Goal: Find specific page/section: Find specific page/section

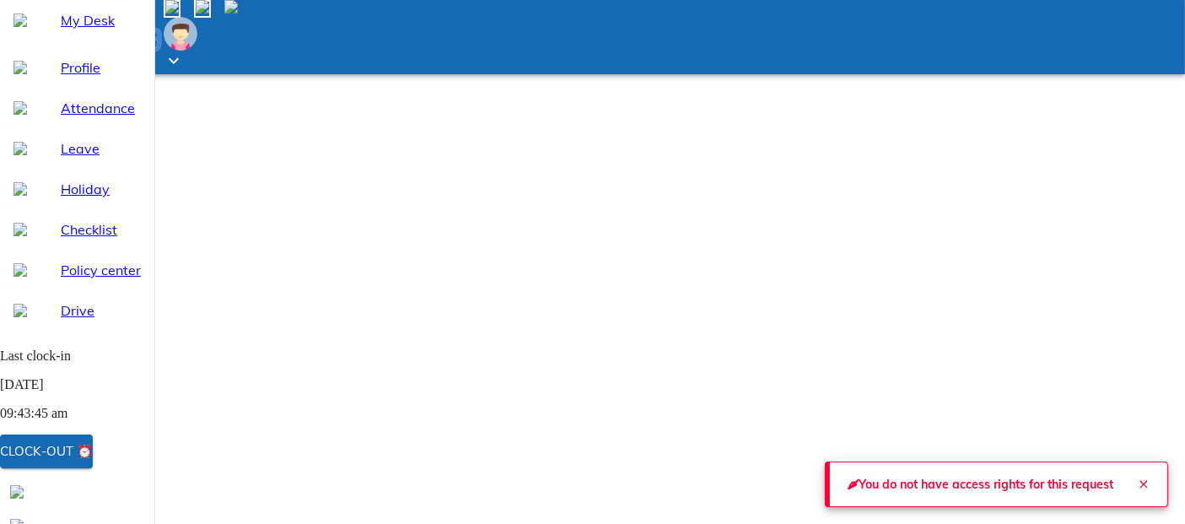
click at [1137, 485] on button "Close" at bounding box center [1144, 484] width 34 height 34
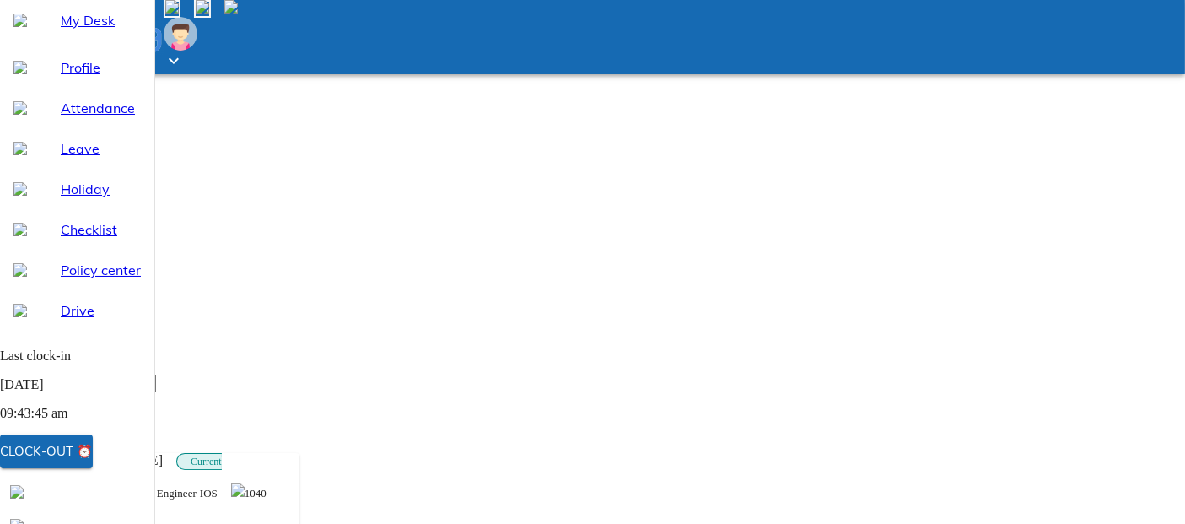
scroll to position [154, 0]
click at [156, 376] on input "search" at bounding box center [81, 385] width 149 height 18
type input "shub"
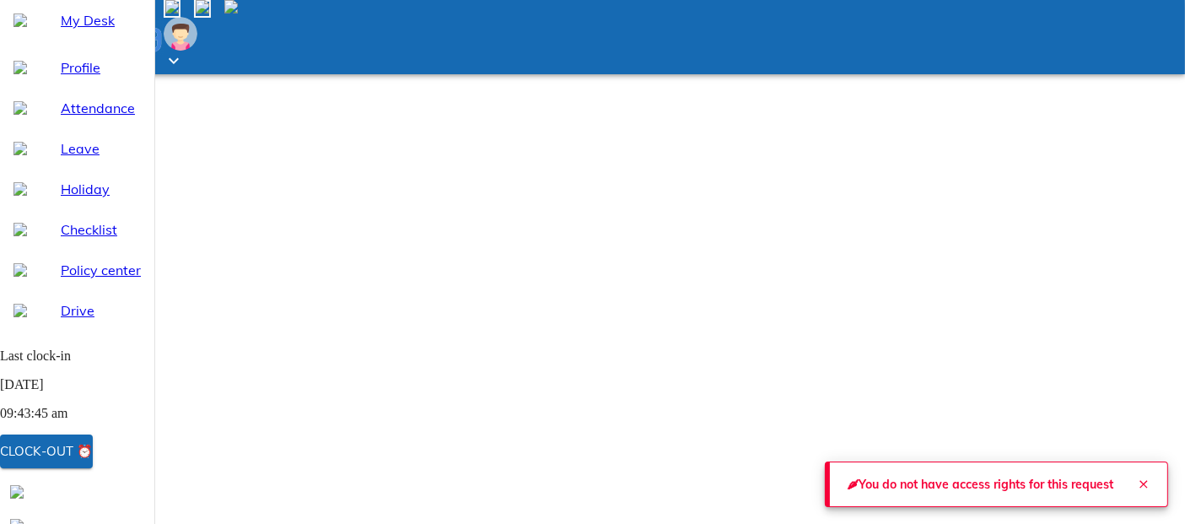
click at [1137, 483] on icon "Close" at bounding box center [1144, 485] width 14 height 14
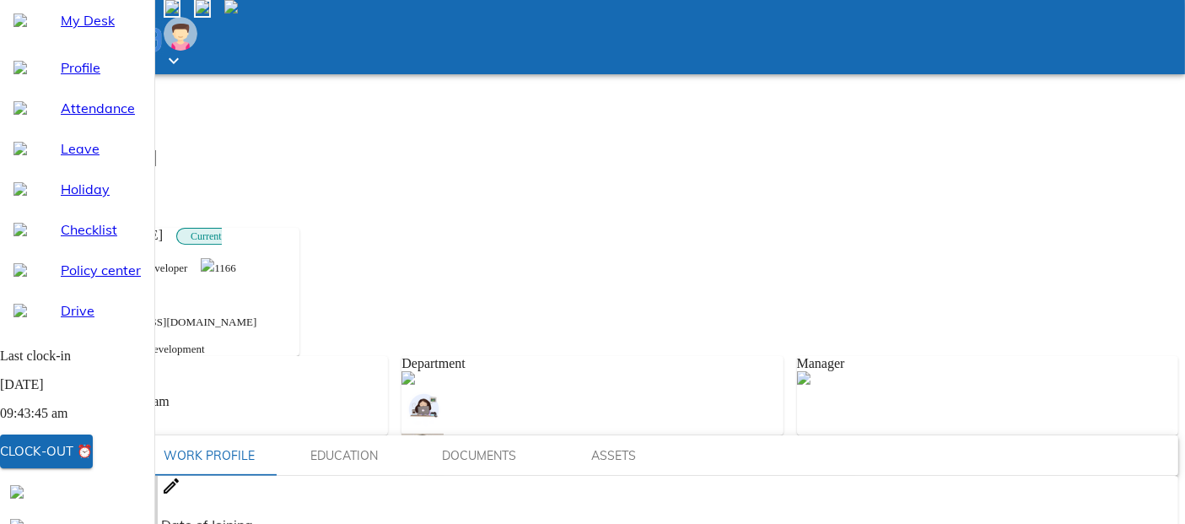
scroll to position [424, 0]
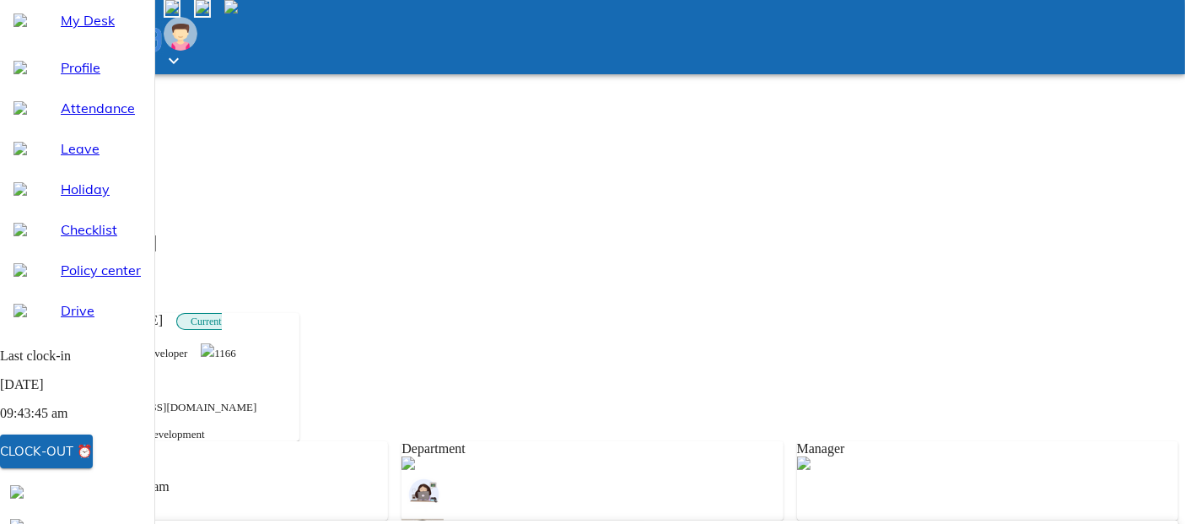
scroll to position [294, 0]
